Goal: Task Accomplishment & Management: Use online tool/utility

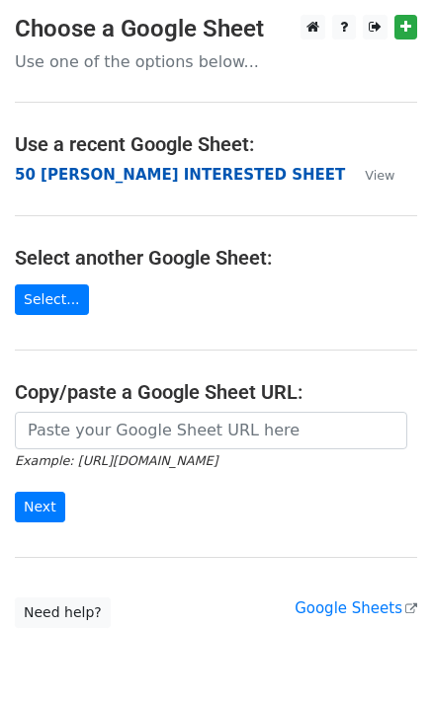
click at [100, 179] on strong "50 [PERSON_NAME] INTERESTED SHEET" at bounding box center [180, 175] width 330 height 18
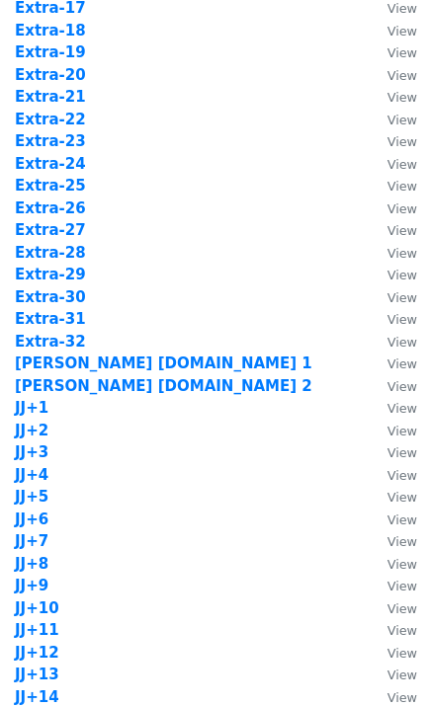
scroll to position [1580, 0]
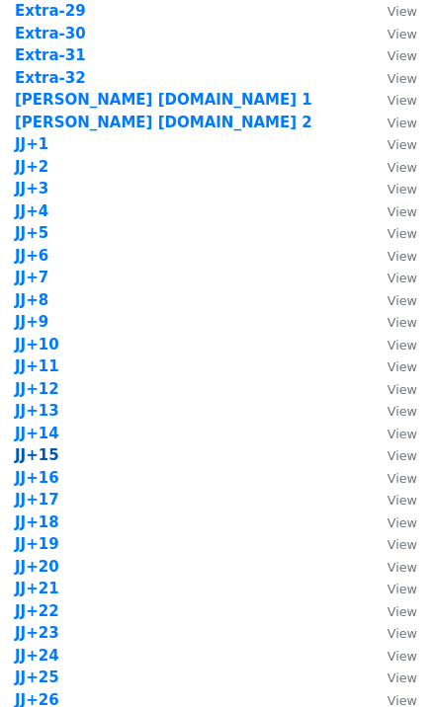
click at [43, 457] on strong "JJ+15" at bounding box center [37, 455] width 44 height 18
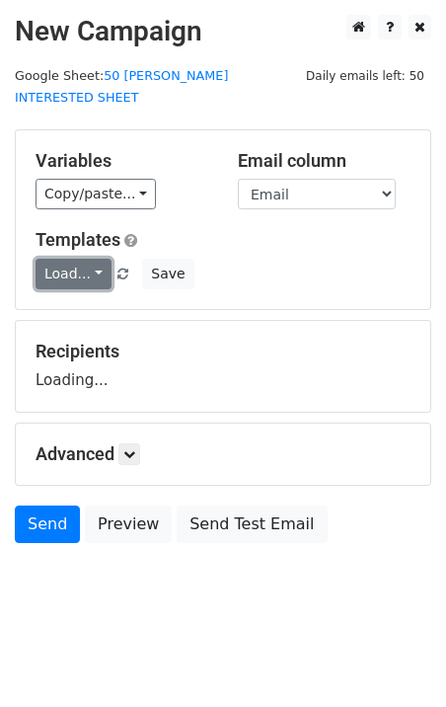
click at [70, 259] on link "Load..." at bounding box center [74, 274] width 76 height 31
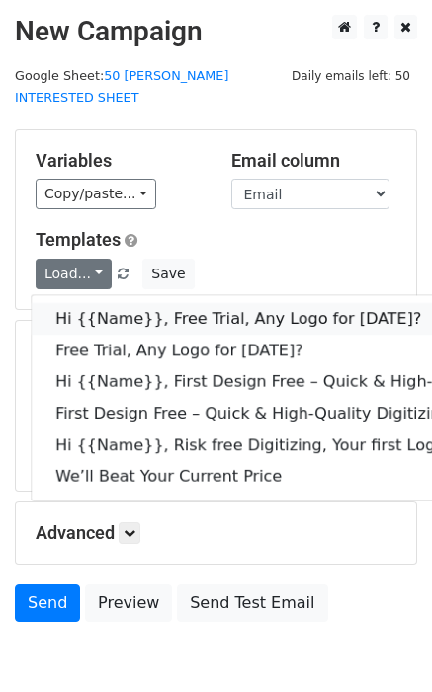
click at [123, 303] on link "Hi {{Name}}, Free Trial, Any Logo for today?" at bounding box center [315, 319] width 567 height 32
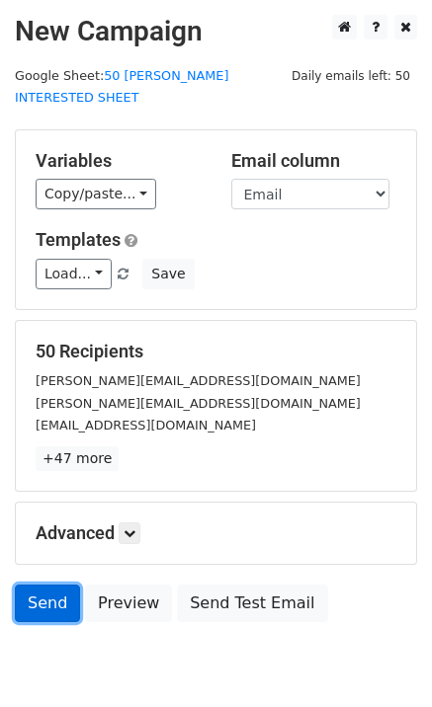
click at [60, 595] on link "Send" at bounding box center [47, 604] width 65 height 38
